Goal: Check status

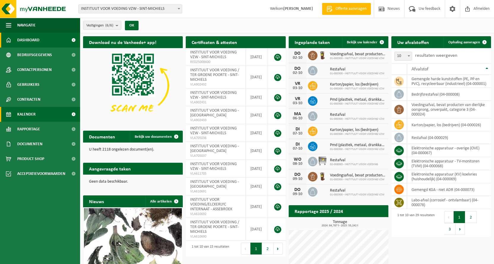
click at [30, 117] on span "Kalender" at bounding box center [26, 114] width 18 height 15
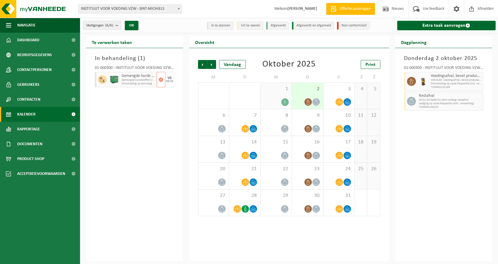
click at [144, 80] on span "Gemengde kunststoffen (recycleerbaar), inclusief PVC" at bounding box center [139, 80] width 34 height 4
click at [121, 137] on div "In behandeling ( 1 ) 01-000300 - INSTITUUT VOOR VOEDING VZW - [GEOGRAPHIC_DATA]…" at bounding box center [134, 154] width 97 height 213
